Goal: Use online tool/utility

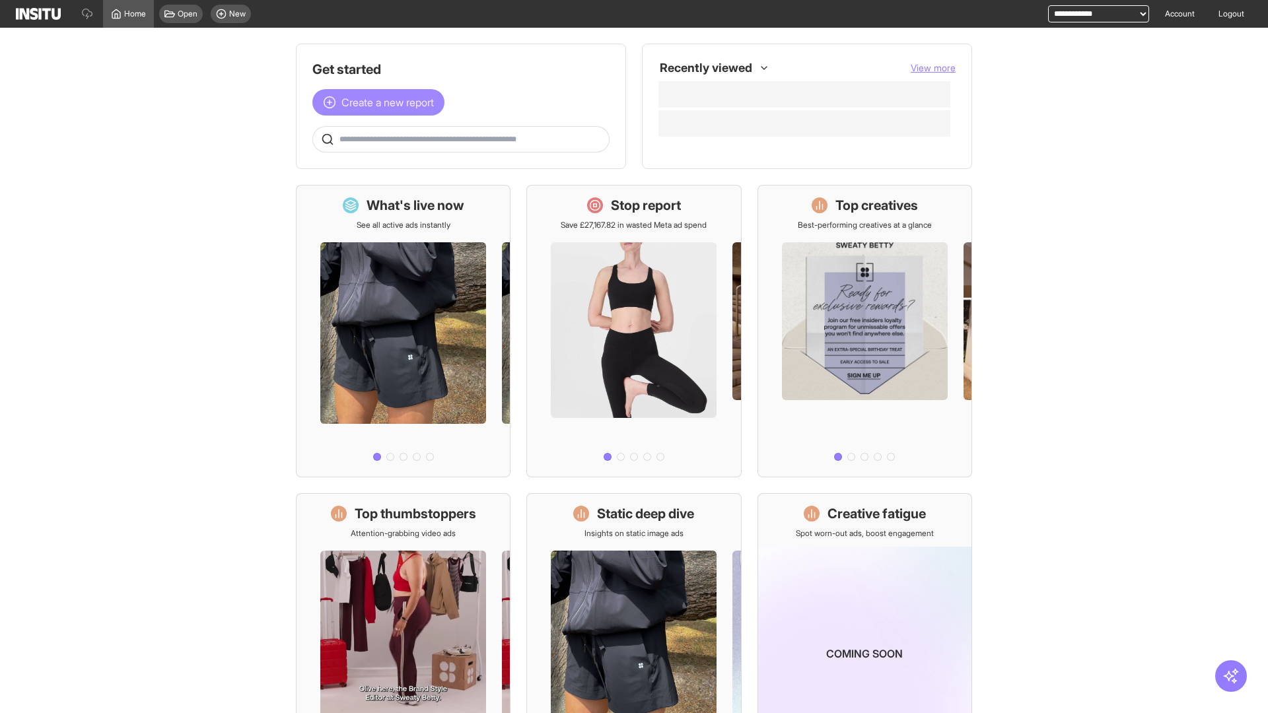
click at [382, 102] on span "Create a new report" at bounding box center [388, 102] width 92 height 16
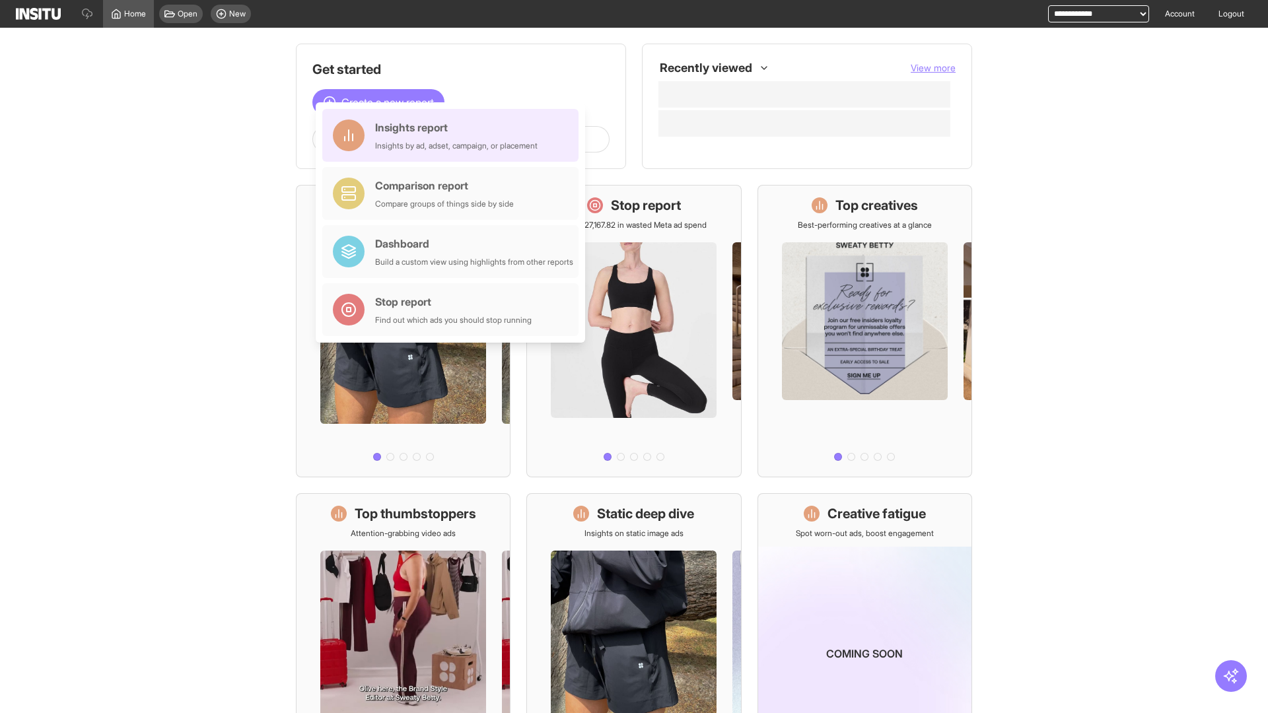
click at [454, 135] on div "Insights report Insights by ad, adset, campaign, or placement" at bounding box center [456, 136] width 163 height 32
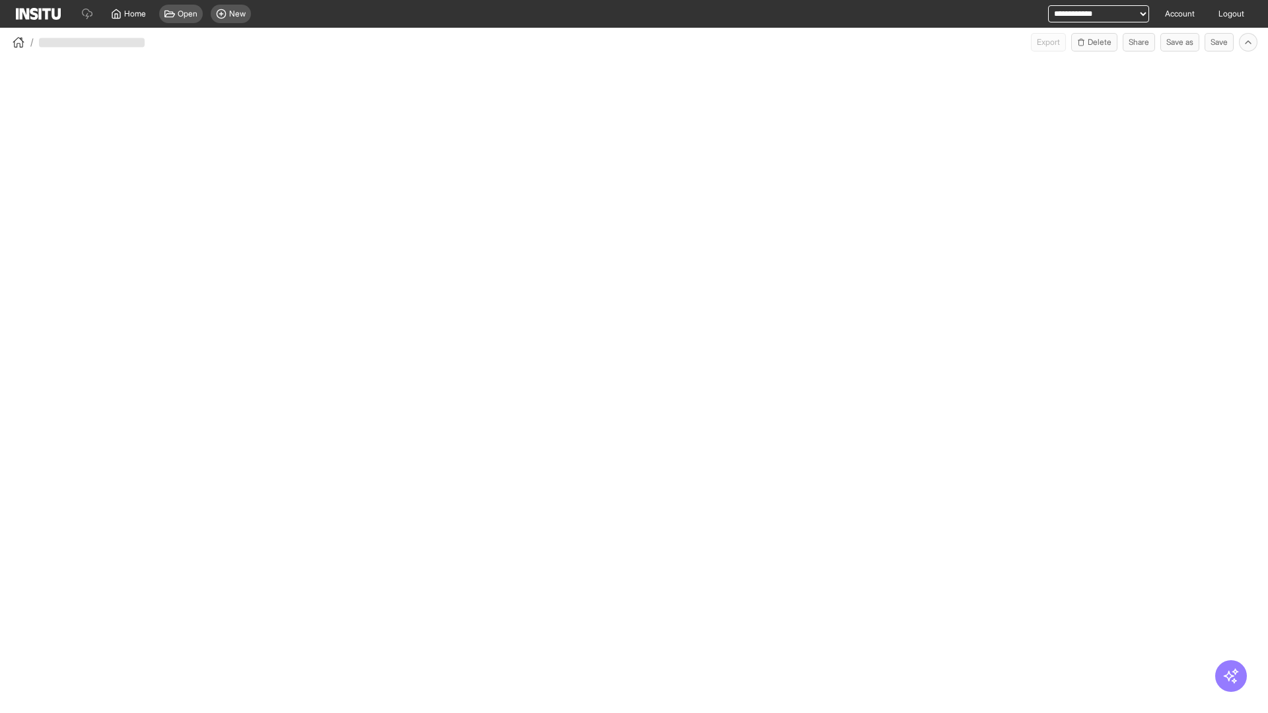
select select "**"
